Goal: Transaction & Acquisition: Purchase product/service

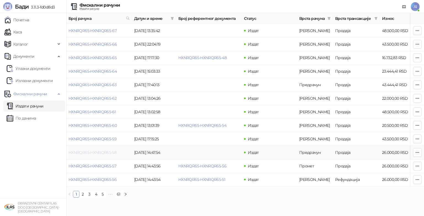
click at [104, 153] on link "HXNRQR65-HXNRQR65-58" at bounding box center [92, 152] width 48 height 5
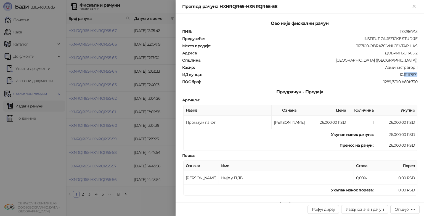
drag, startPoint x: 414, startPoint y: 71, endPoint x: 400, endPoint y: 72, distance: 13.9
click at [400, 72] on div "ИД купца : 10:111117671" at bounding box center [299, 74] width 237 height 5
copy div "111117671"
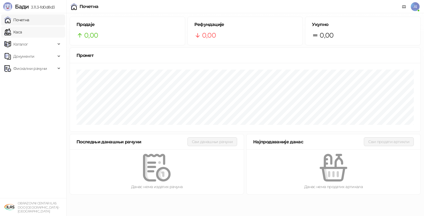
click at [21, 30] on link "Каса" at bounding box center [12, 32] width 17 height 11
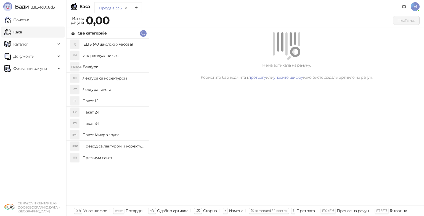
click at [96, 102] on h4 "Пакет 1-1" at bounding box center [114, 100] width 62 height 9
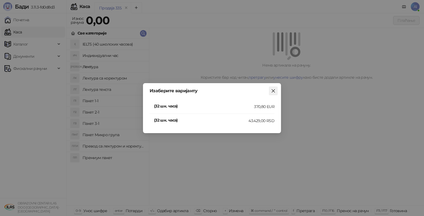
click at [274, 91] on icon "close" at bounding box center [273, 91] width 4 height 4
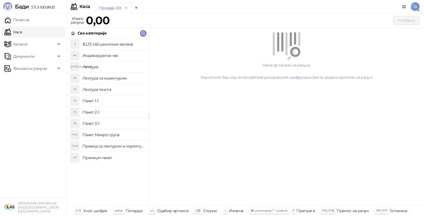
click at [94, 158] on h4 "Премиум пакет" at bounding box center [114, 157] width 62 height 9
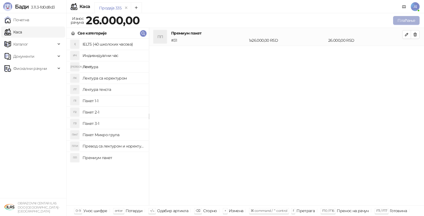
click at [413, 21] on button "Плаћање" at bounding box center [406, 20] width 27 height 9
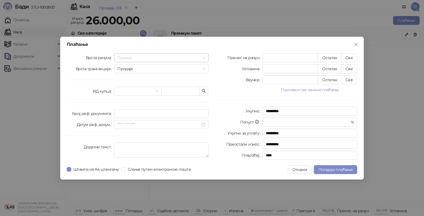
click at [205, 57] on span "Промет" at bounding box center [161, 58] width 88 height 8
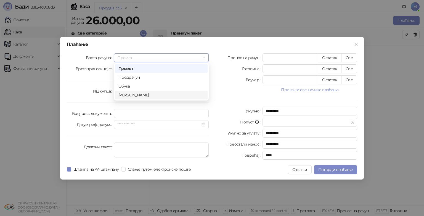
click at [174, 95] on div "[PERSON_NAME]" at bounding box center [161, 95] width 86 height 6
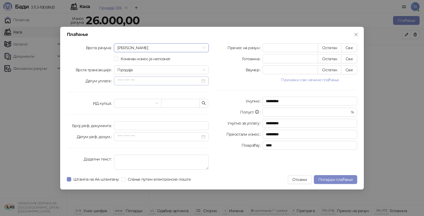
click at [202, 80] on div at bounding box center [161, 81] width 88 height 6
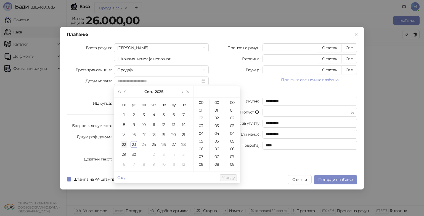
click at [124, 142] on div "22" at bounding box center [124, 144] width 7 height 7
type input "**********"
click at [226, 177] on span "У реду" at bounding box center [228, 177] width 13 height 5
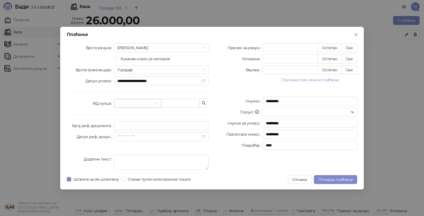
click at [156, 102] on span at bounding box center [137, 103] width 41 height 8
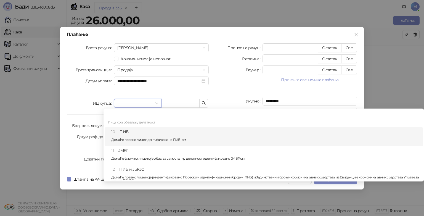
click at [142, 136] on div "10 ПИБ Домаће правно лице идентификовано ПИБ-ом" at bounding box center [265, 137] width 308 height 16
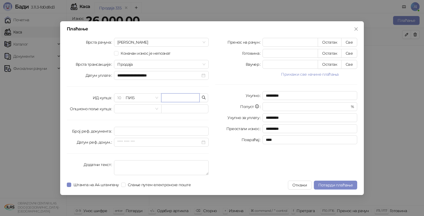
click at [178, 97] on input "text" at bounding box center [180, 97] width 38 height 9
paste input "*********"
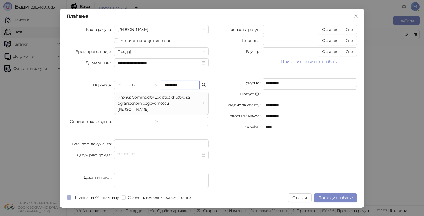
type input "*********"
click at [350, 31] on button "Све" at bounding box center [349, 29] width 16 height 9
type input "*****"
type input "****"
click at [343, 195] on span "Потврди плаћање" at bounding box center [335, 197] width 35 height 5
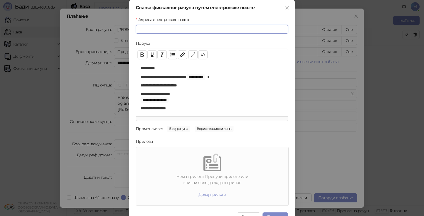
click at [166, 28] on input "Адреса електронске поште" at bounding box center [212, 29] width 152 height 9
type input "**********"
click at [276, 213] on button "Пошаљи" at bounding box center [276, 216] width 26 height 9
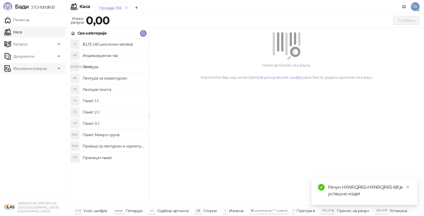
click at [23, 68] on span "Фискални рачуни" at bounding box center [30, 68] width 34 height 11
click at [109, 101] on h4 "Пакет 1-1" at bounding box center [114, 100] width 62 height 9
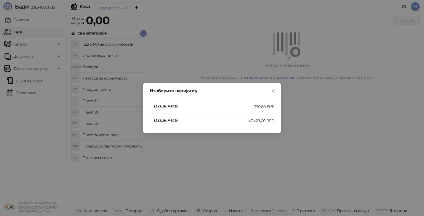
click at [39, 102] on div "Изаберите варијанту (32 шк. часа) 370,80 EUR (32 шк. часа) 43.429,00 RSD" at bounding box center [212, 108] width 424 height 216
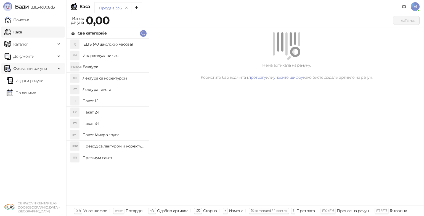
click at [44, 70] on span "Фискални рачуни" at bounding box center [30, 68] width 34 height 11
click at [35, 81] on link "Издати рачуни" at bounding box center [25, 80] width 37 height 11
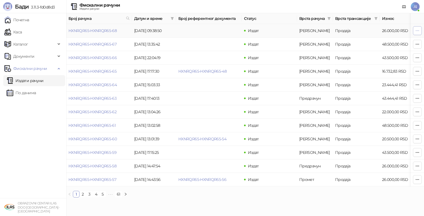
click at [418, 30] on icon "button" at bounding box center [417, 30] width 4 height 4
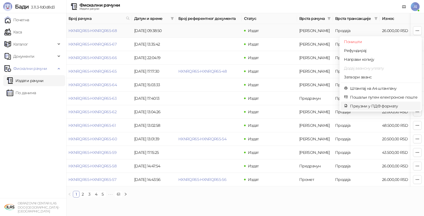
click at [372, 107] on span "Преузми у ПДФ формату" at bounding box center [383, 106] width 67 height 6
